Goal: Task Accomplishment & Management: Manage account settings

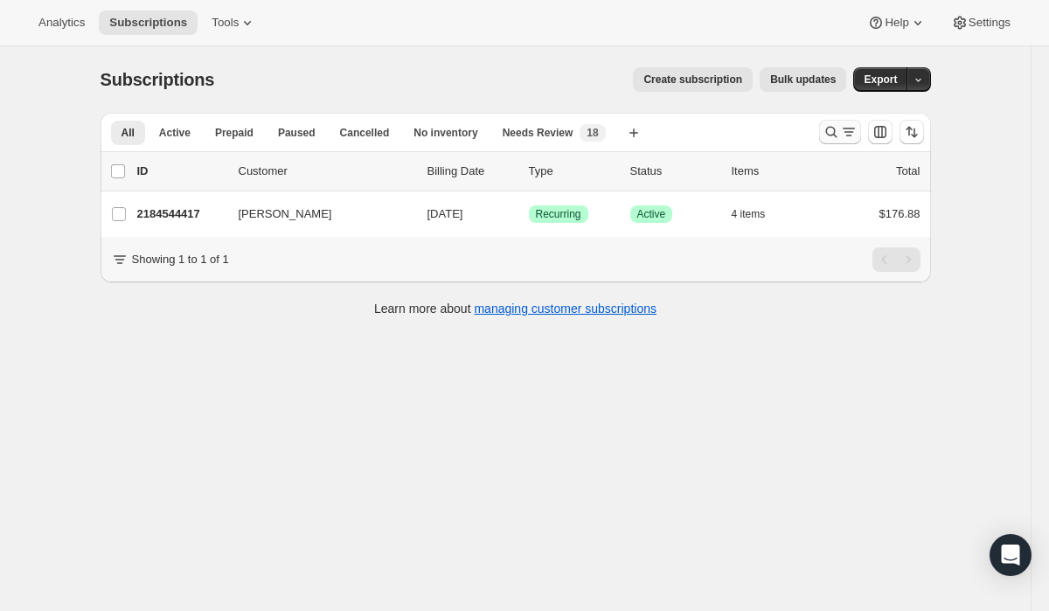
click at [828, 128] on icon "Search and filter results" at bounding box center [830, 131] width 17 height 17
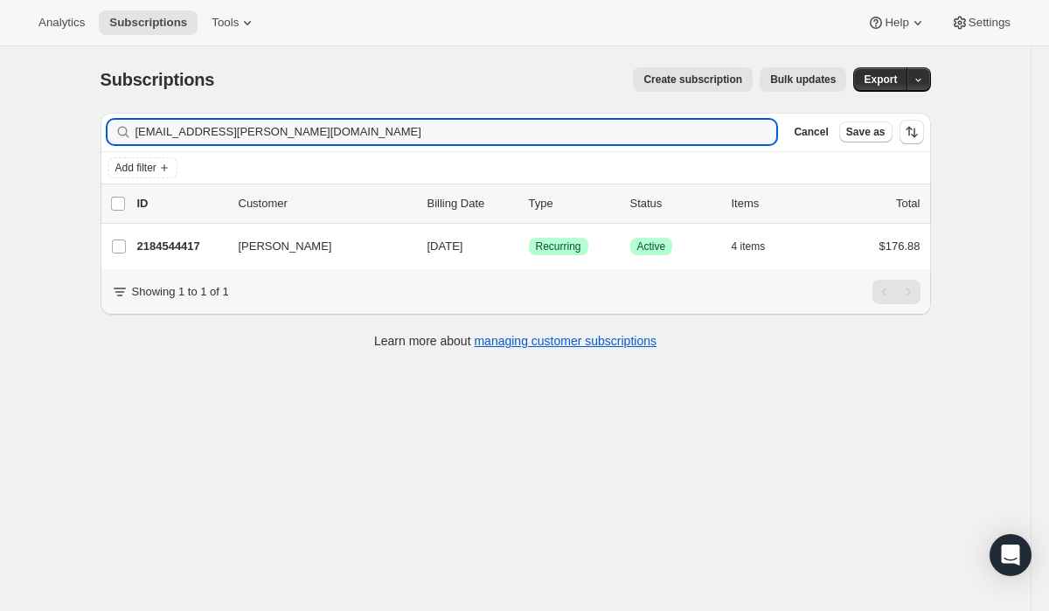
drag, startPoint x: 333, startPoint y: 143, endPoint x: 6, endPoint y: 103, distance: 329.3
click at [6, 103] on div "Subscriptions. This page is ready Subscriptions Create subscription Bulk update…" at bounding box center [515, 351] width 1030 height 611
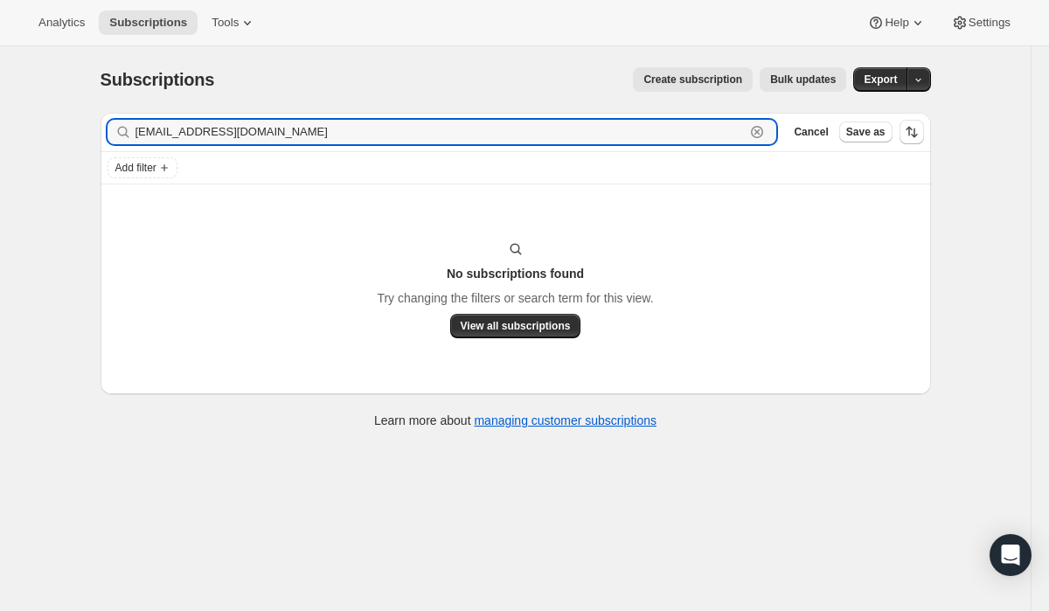
drag, startPoint x: 349, startPoint y: 135, endPoint x: 103, endPoint y: 92, distance: 249.4
click at [103, 92] on div "Subscriptions. This page is ready Subscriptions Create subscription Bulk update…" at bounding box center [516, 246] width 872 height 400
paste input "mcolleen@g"
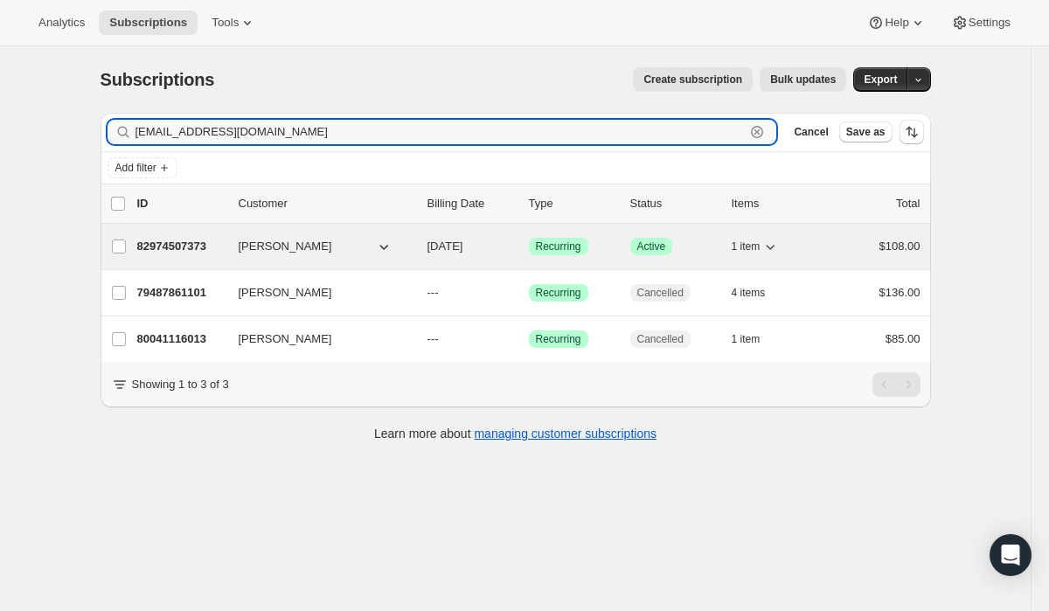
type input "[EMAIL_ADDRESS][DOMAIN_NAME]"
click at [548, 241] on span "Recurring" at bounding box center [558, 246] width 45 height 14
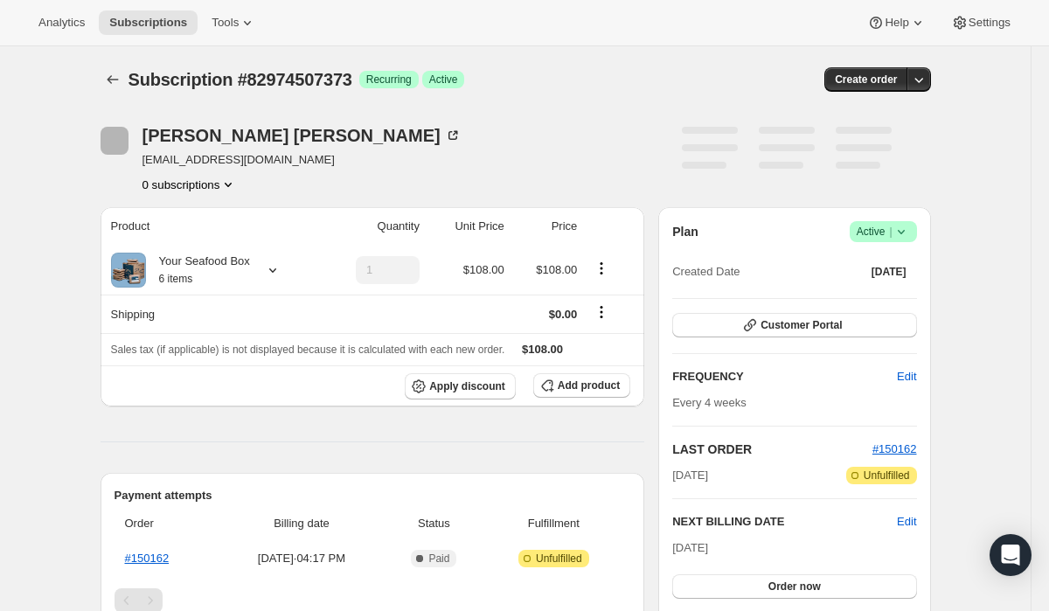
click at [877, 224] on span "Active |" at bounding box center [882, 231] width 53 height 17
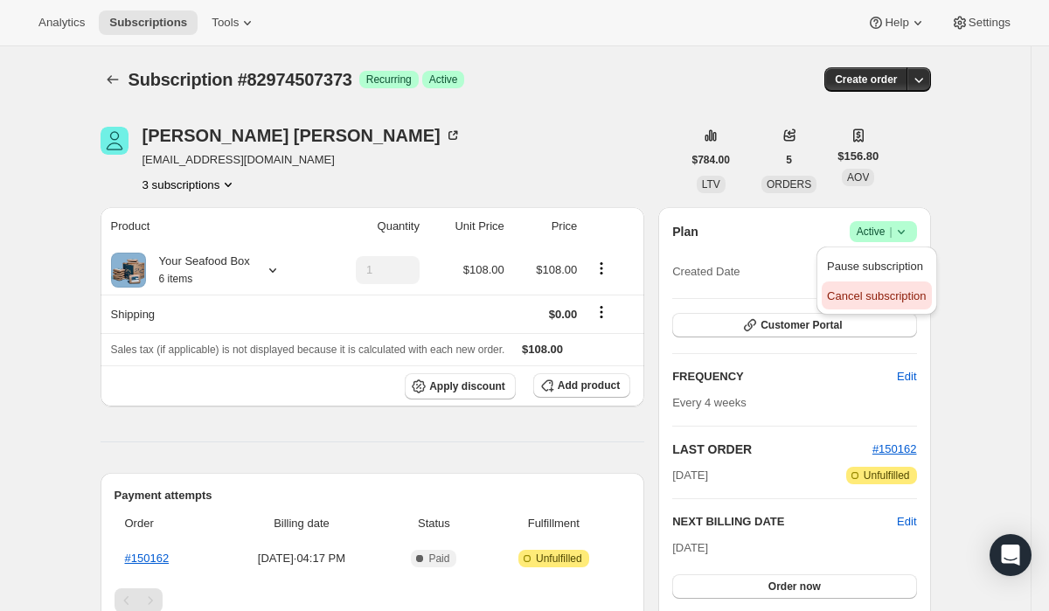
click at [869, 289] on span "Cancel subscription" at bounding box center [876, 295] width 99 height 13
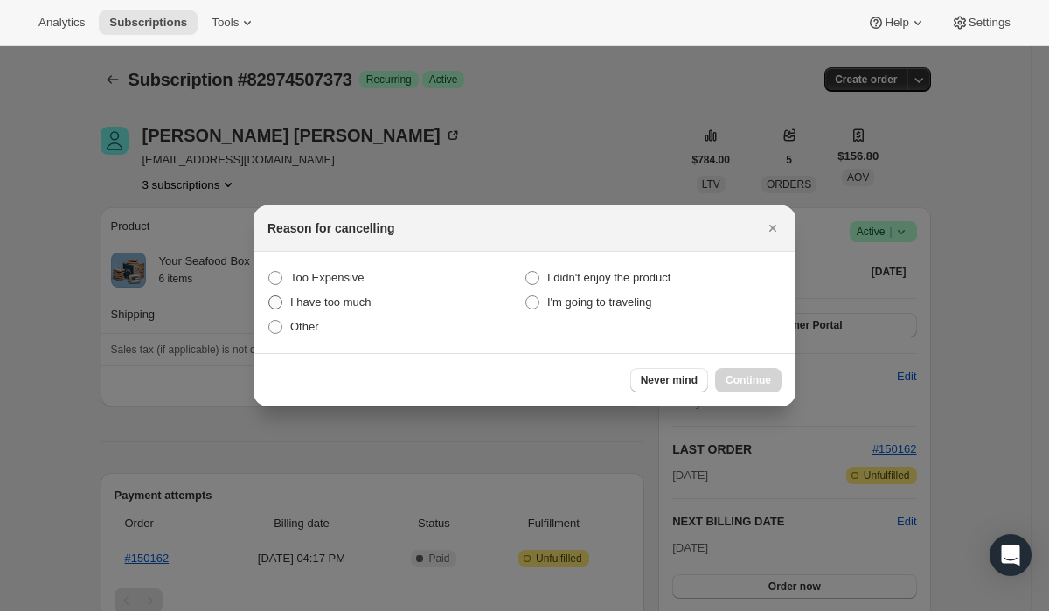
click at [299, 311] on label "I have too much" at bounding box center [395, 302] width 257 height 24
click at [269, 296] on much "I have too much" at bounding box center [268, 295] width 1 height 1
radio much "true"
click at [293, 329] on span "Other" at bounding box center [304, 326] width 29 height 13
click at [269, 321] on input "Other" at bounding box center [268, 320] width 1 height 1
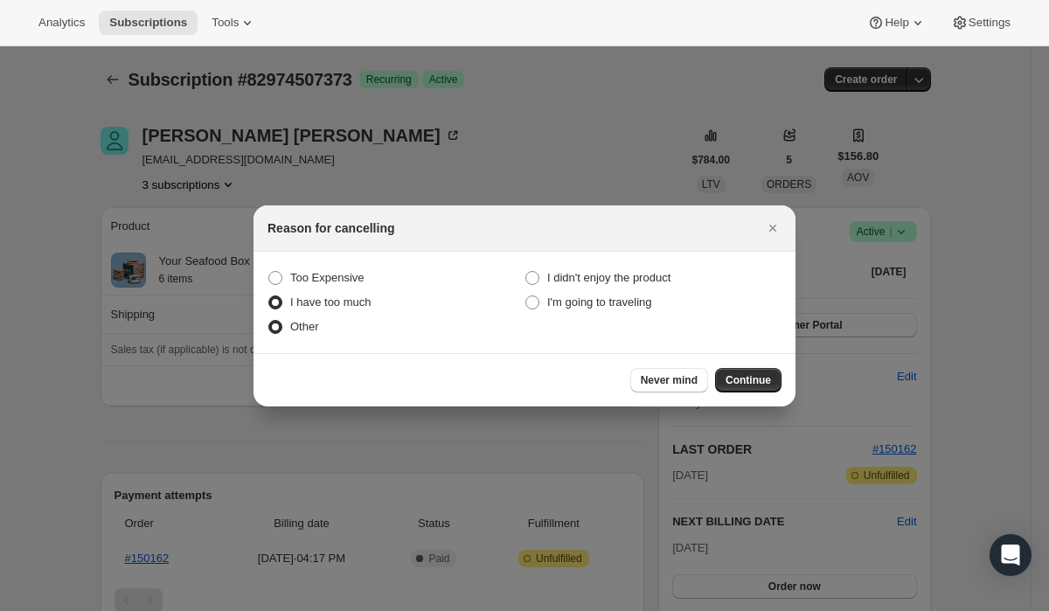
radio input "true"
radio much "false"
click at [736, 391] on div "Never mind Continue" at bounding box center [524, 379] width 542 height 53
click at [736, 389] on button "Continue" at bounding box center [748, 380] width 66 height 24
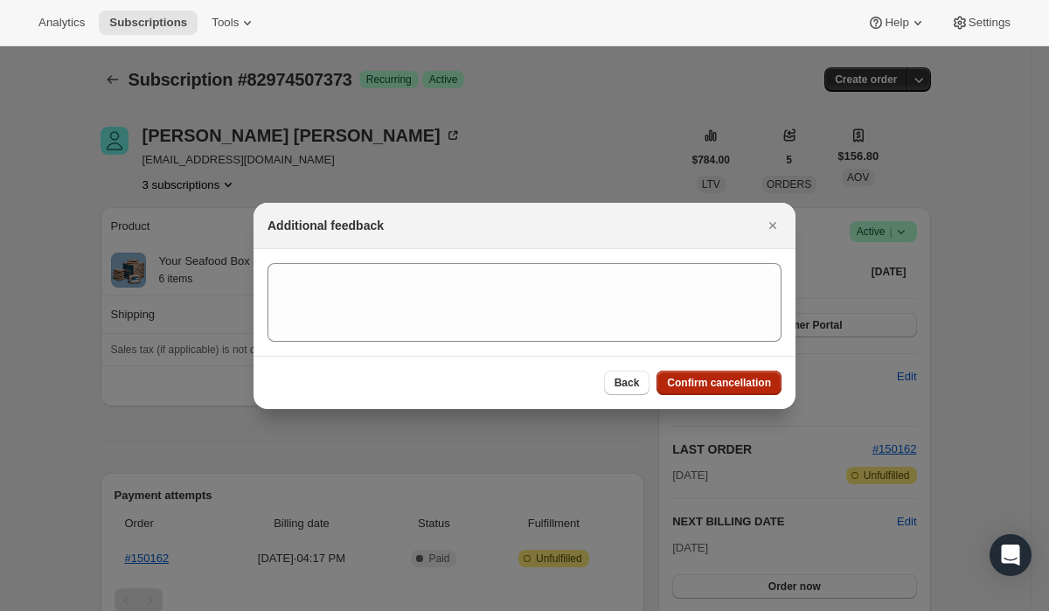
click at [736, 389] on button "Confirm cancellation" at bounding box center [718, 382] width 125 height 24
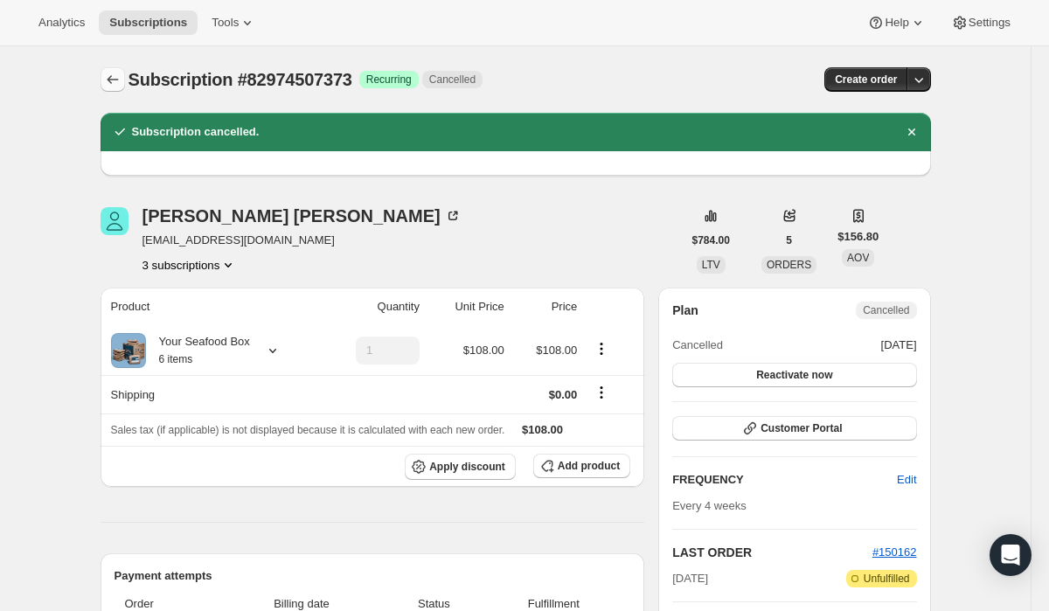
click at [123, 75] on button "Subscriptions" at bounding box center [112, 79] width 24 height 24
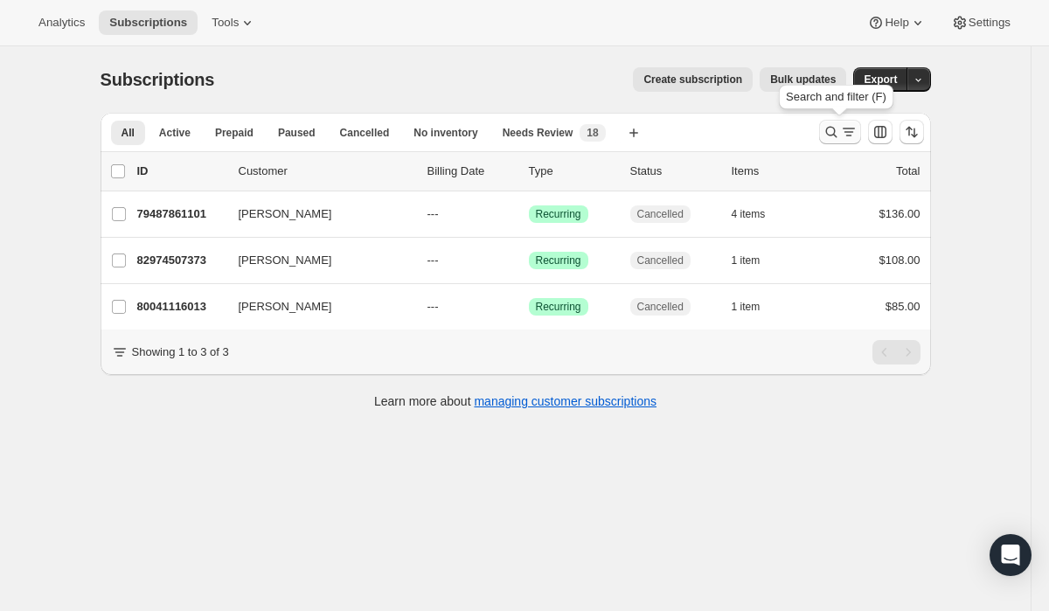
click at [830, 135] on icon "Search and filter results" at bounding box center [830, 131] width 17 height 17
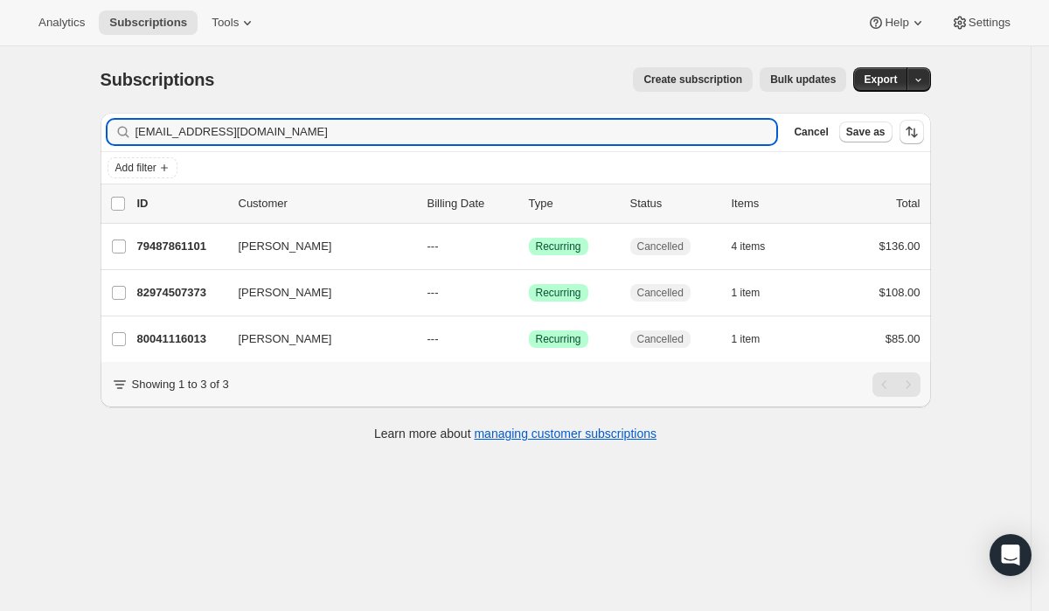
drag, startPoint x: 402, startPoint y: 127, endPoint x: 89, endPoint y: 92, distance: 314.8
click at [89, 92] on div "Subscriptions. This page is ready Subscriptions Create subscription Bulk update…" at bounding box center [516, 252] width 872 height 413
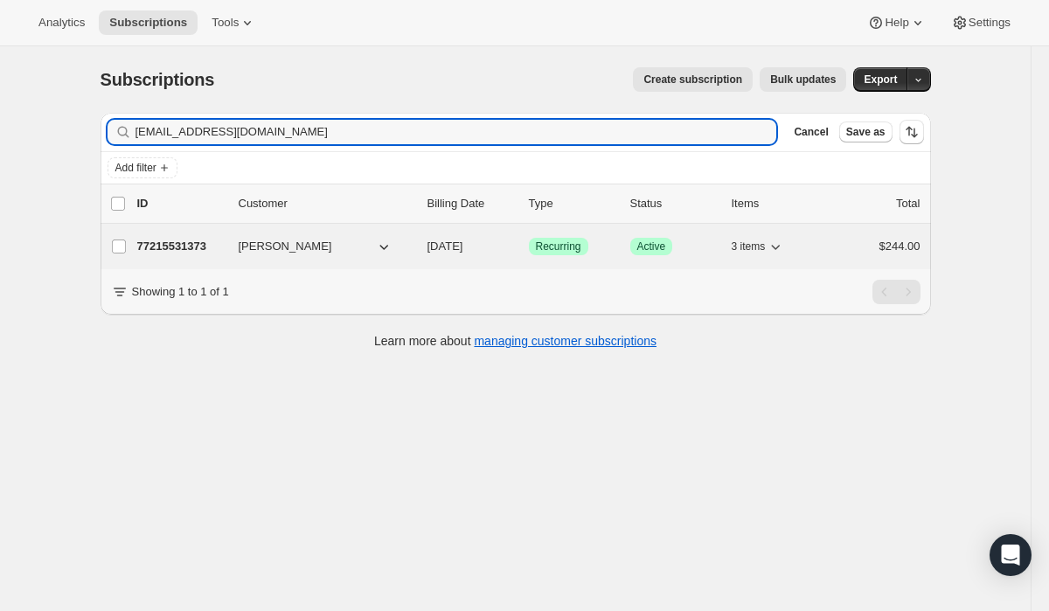
type input "[EMAIL_ADDRESS][DOMAIN_NAME]"
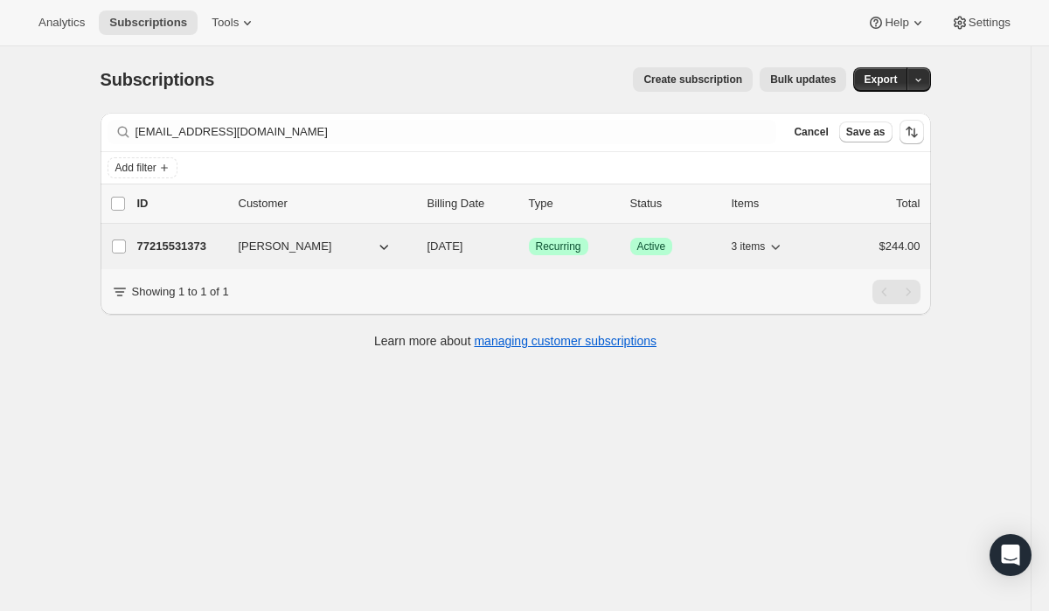
click at [548, 250] on span "Recurring" at bounding box center [558, 246] width 45 height 14
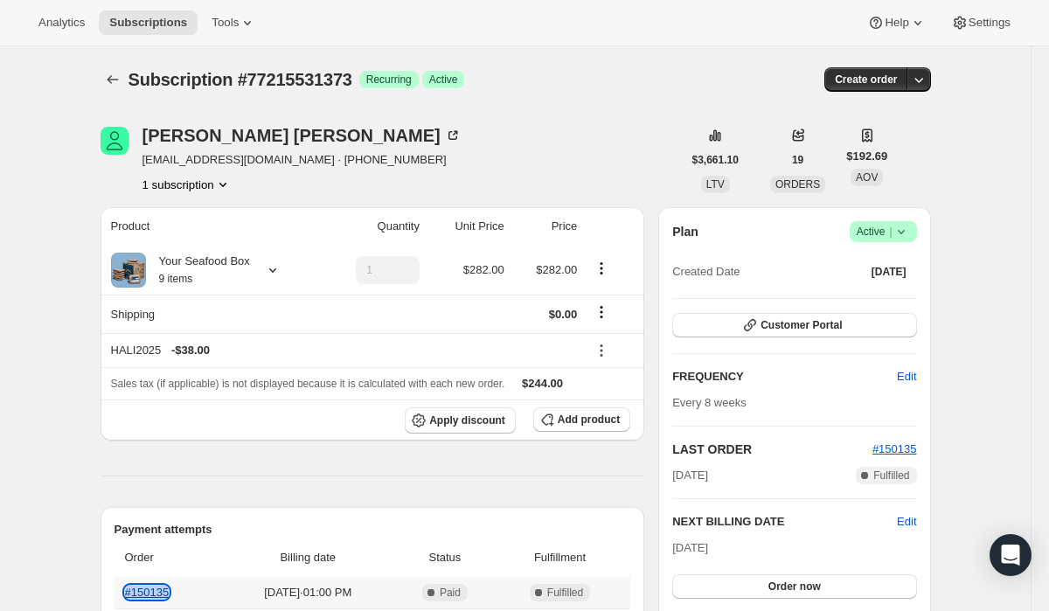
copy link "#150135"
click at [105, 75] on icon "Subscriptions" at bounding box center [112, 79] width 17 height 17
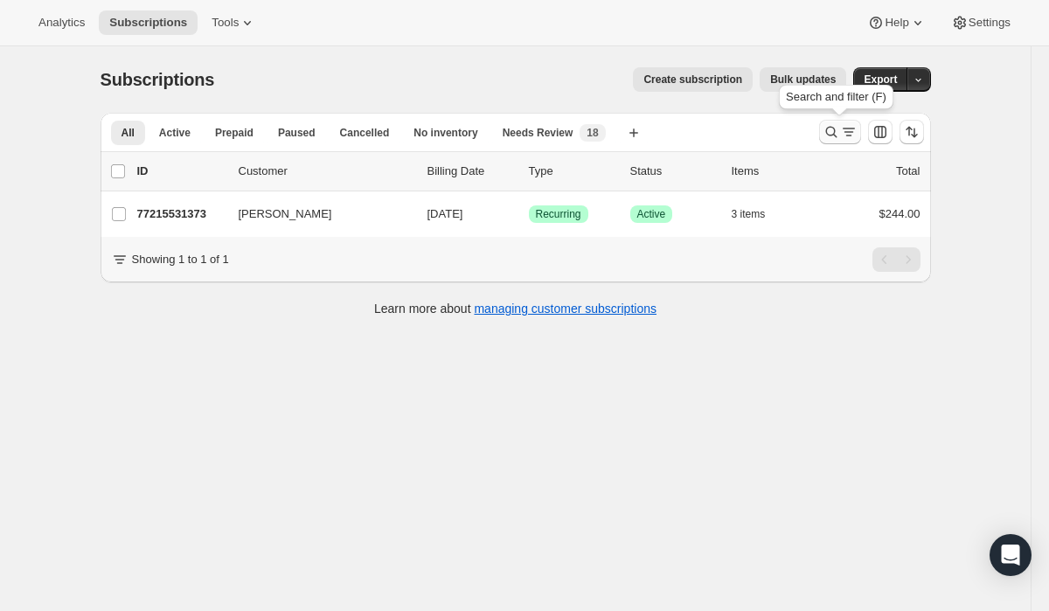
click at [845, 133] on icon "Search and filter results" at bounding box center [848, 131] width 17 height 17
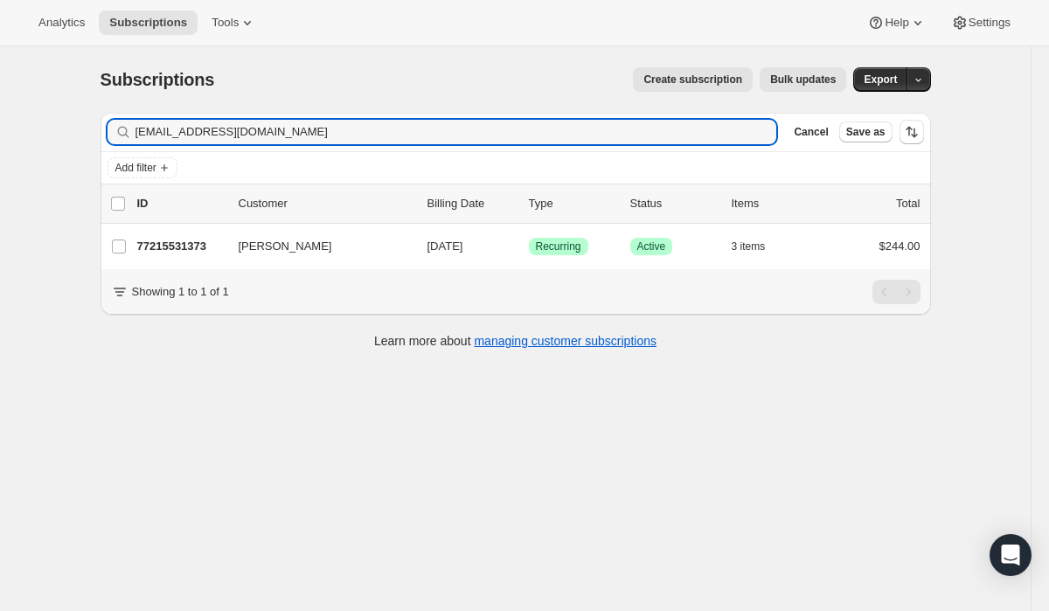
drag, startPoint x: 322, startPoint y: 134, endPoint x: 13, endPoint y: 114, distance: 309.1
click at [19, 112] on div "Subscriptions. This page is ready Subscriptions Create subscription Bulk update…" at bounding box center [515, 351] width 1030 height 611
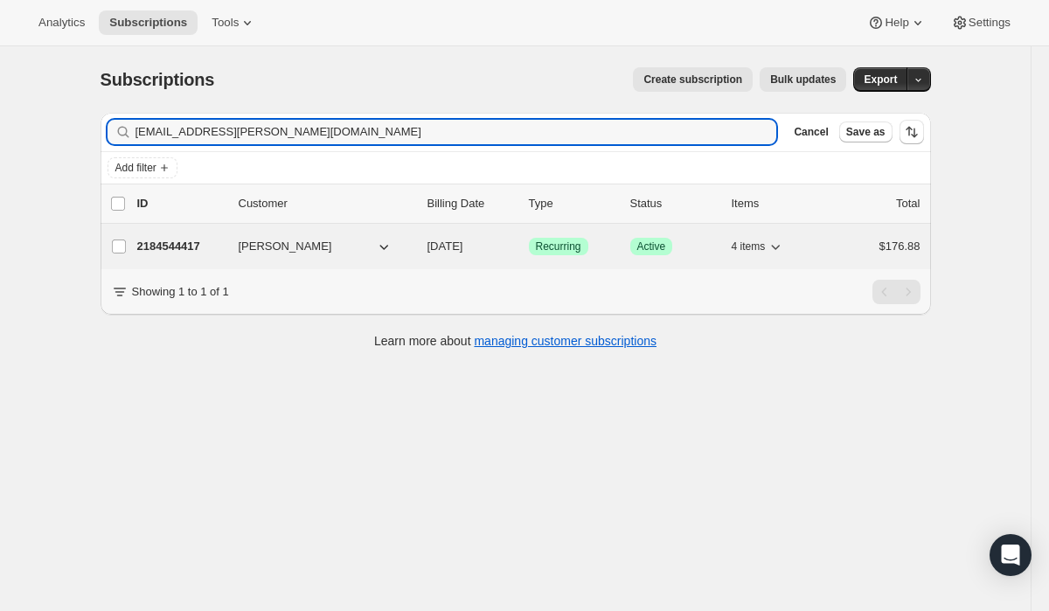
type input "[EMAIL_ADDRESS][PERSON_NAME][DOMAIN_NAME]"
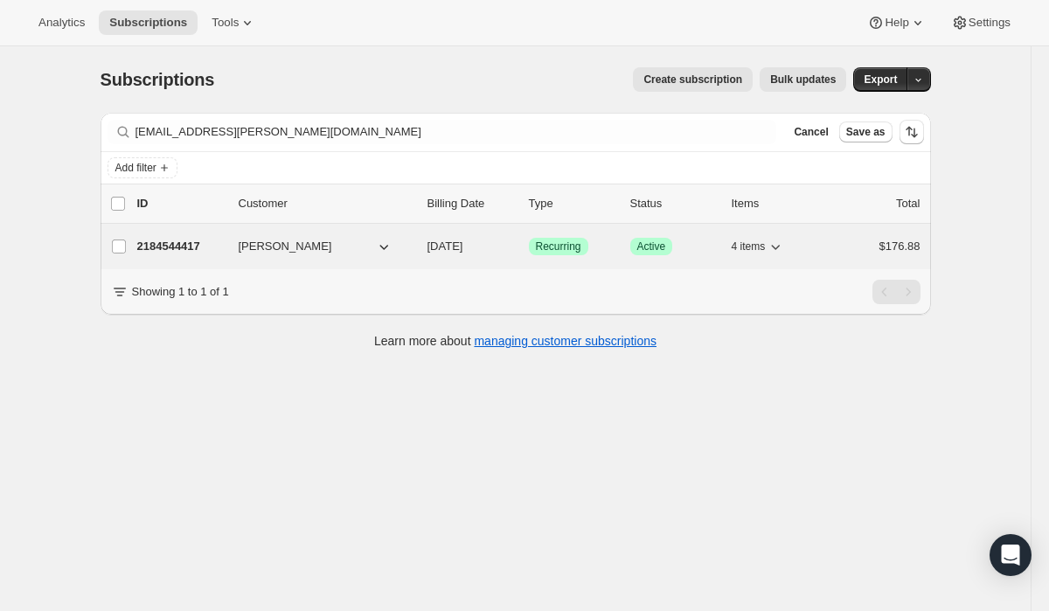
click at [555, 247] on span "Recurring" at bounding box center [558, 246] width 45 height 14
